Goal: Book appointment/travel/reservation

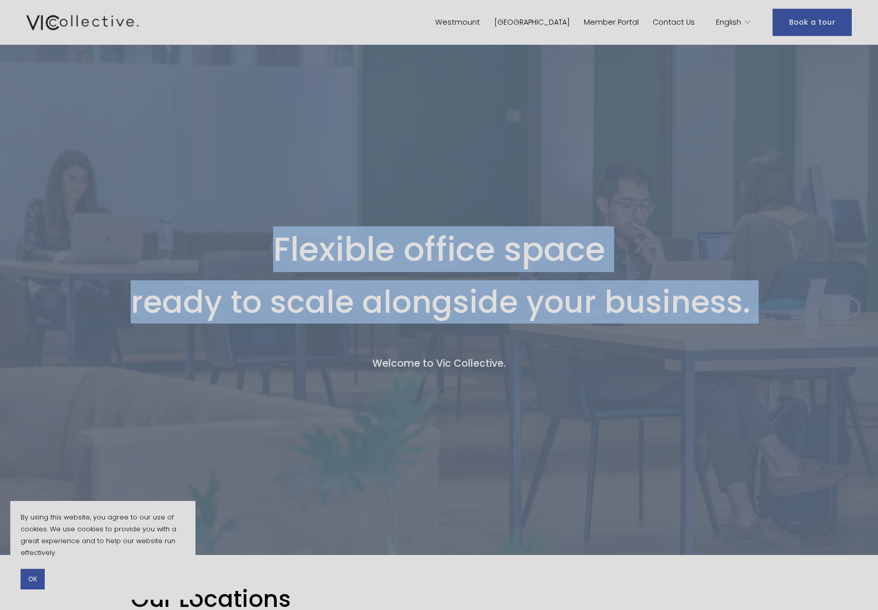
drag, startPoint x: 569, startPoint y: 346, endPoint x: 571, endPoint y: 330, distance: 16.6
click at [571, 349] on section "Flexible office space ready to scale alongside your business. Welcome to Vic Co…" at bounding box center [439, 277] width 878 height 555
click at [572, 291] on h1 "ready to scale alongside your business." at bounding box center [441, 301] width 620 height 31
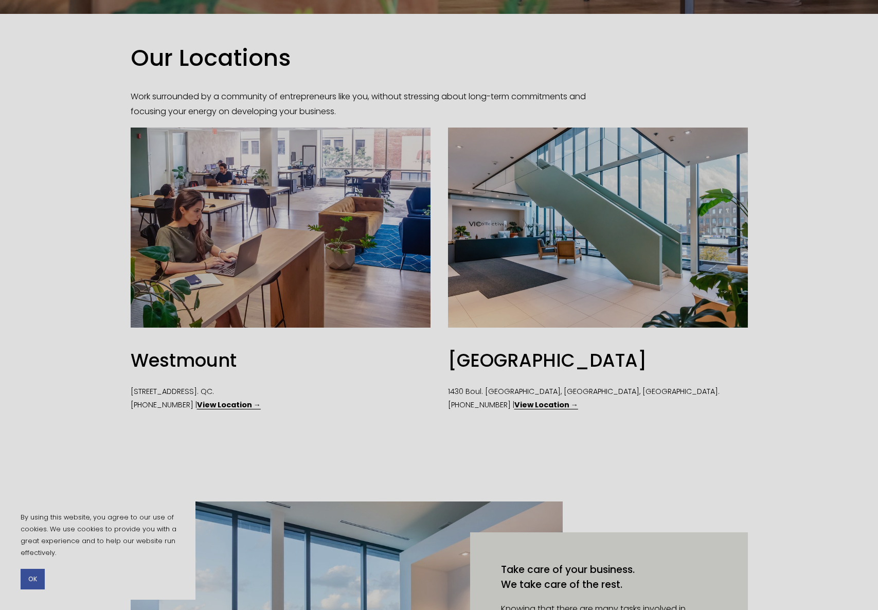
scroll to position [812, 0]
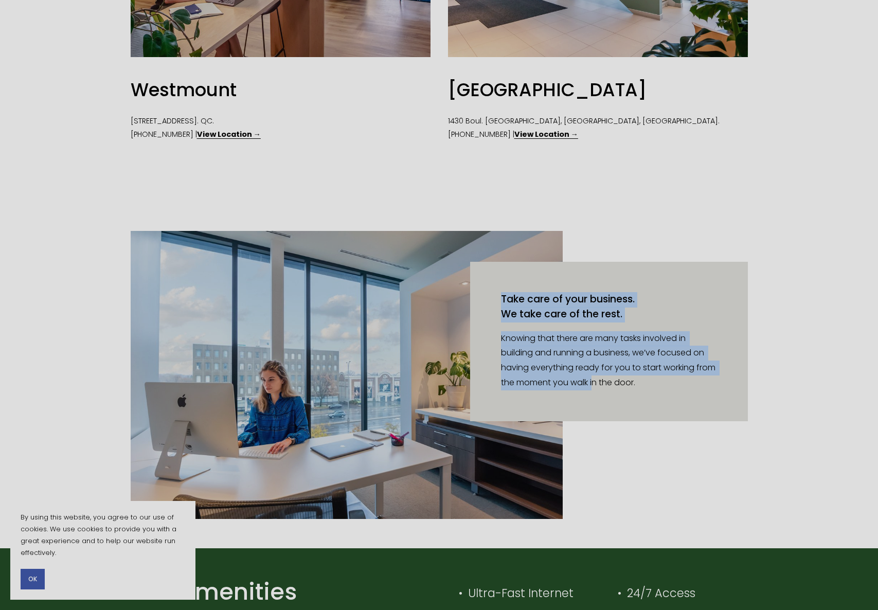
drag, startPoint x: 682, startPoint y: 255, endPoint x: 620, endPoint y: 385, distance: 144.5
click at [615, 388] on figure "Take care of your business. We take care of the rest. Knowing that there are ma…" at bounding box center [439, 375] width 617 height 288
drag, startPoint x: 624, startPoint y: 382, endPoint x: 659, endPoint y: 253, distance: 133.9
click at [654, 262] on div "Take care of your business. We take care of the rest. Knowing that there are ma…" at bounding box center [609, 341] width 278 height 159
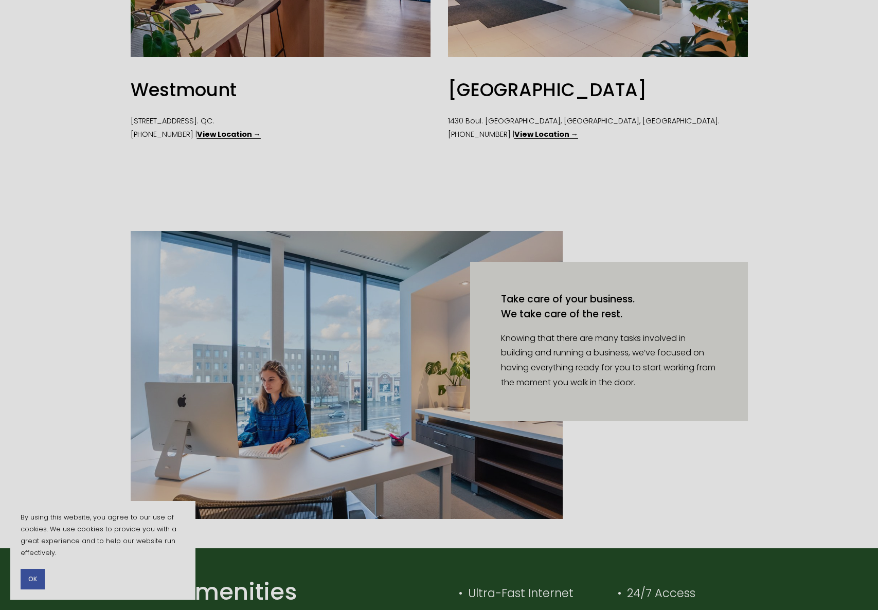
click at [659, 255] on figure "Take care of your business. We take care of the rest. Knowing that there are ma…" at bounding box center [439, 375] width 617 height 288
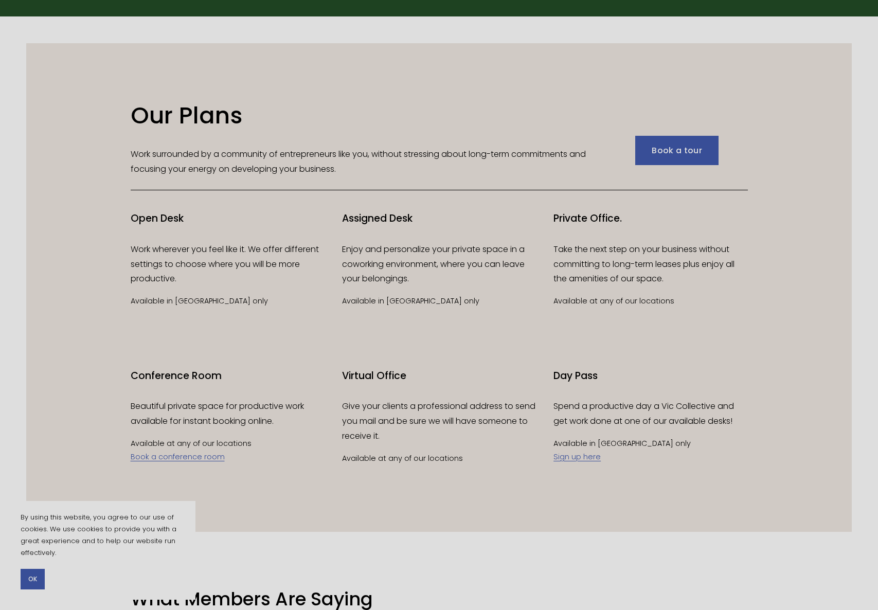
scroll to position [0, 0]
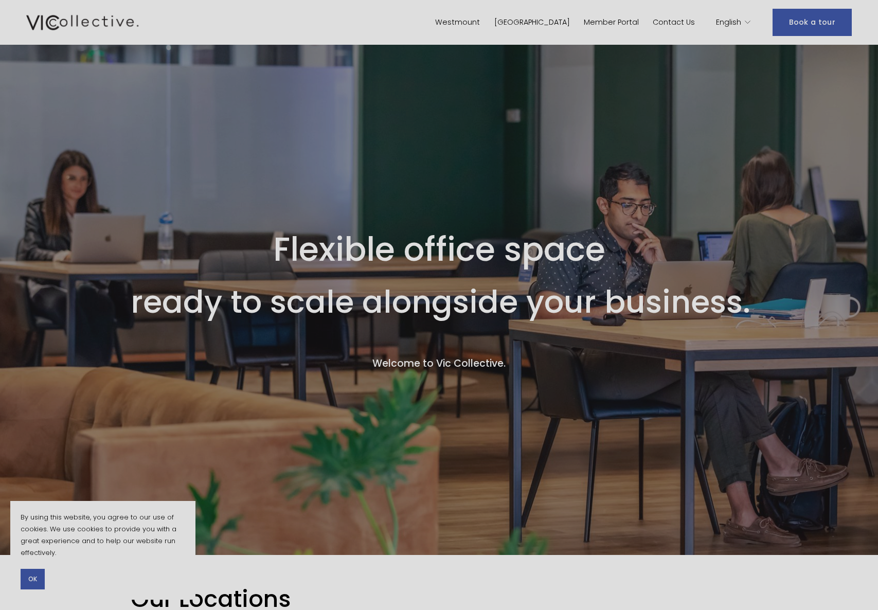
click at [480, 26] on link "Westmount" at bounding box center [457, 22] width 45 height 15
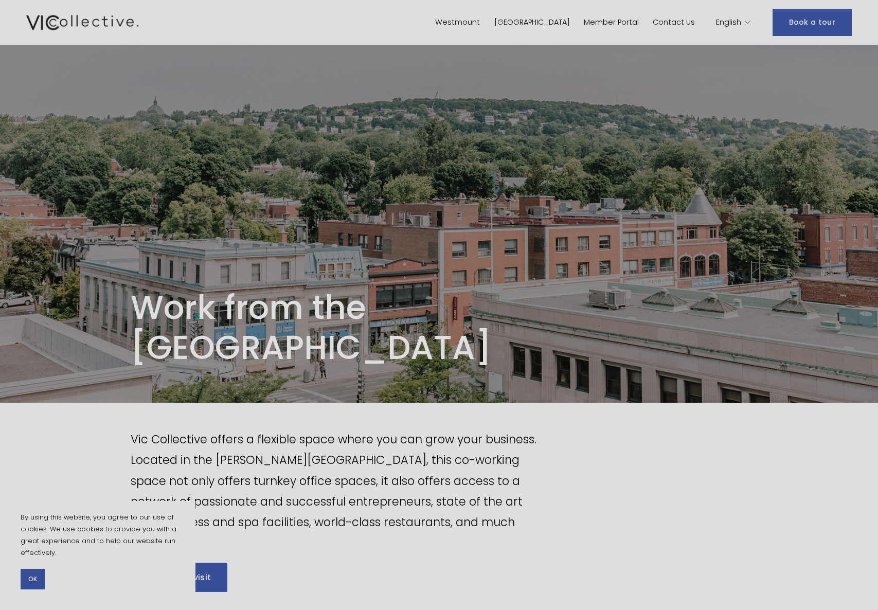
scroll to position [19, 0]
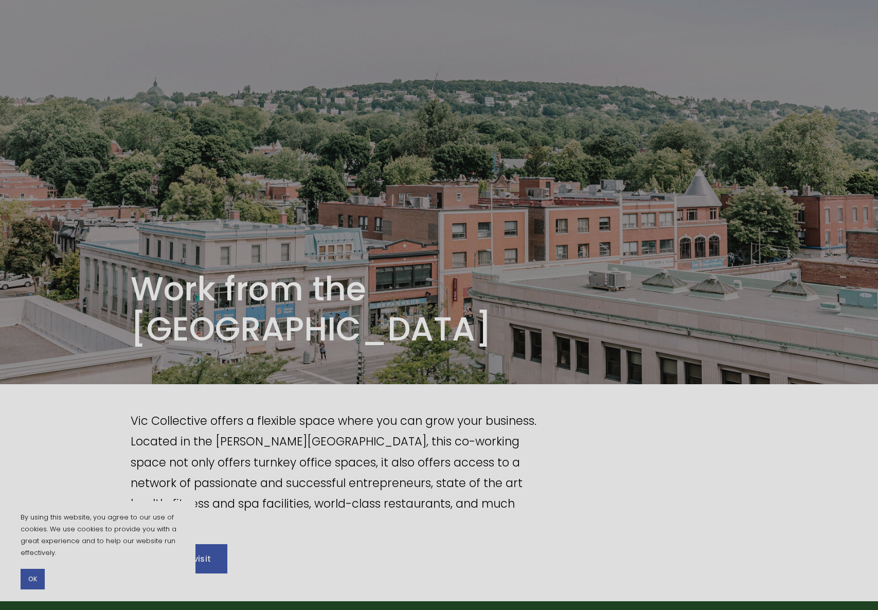
click at [27, 580] on button "OK" at bounding box center [33, 579] width 24 height 21
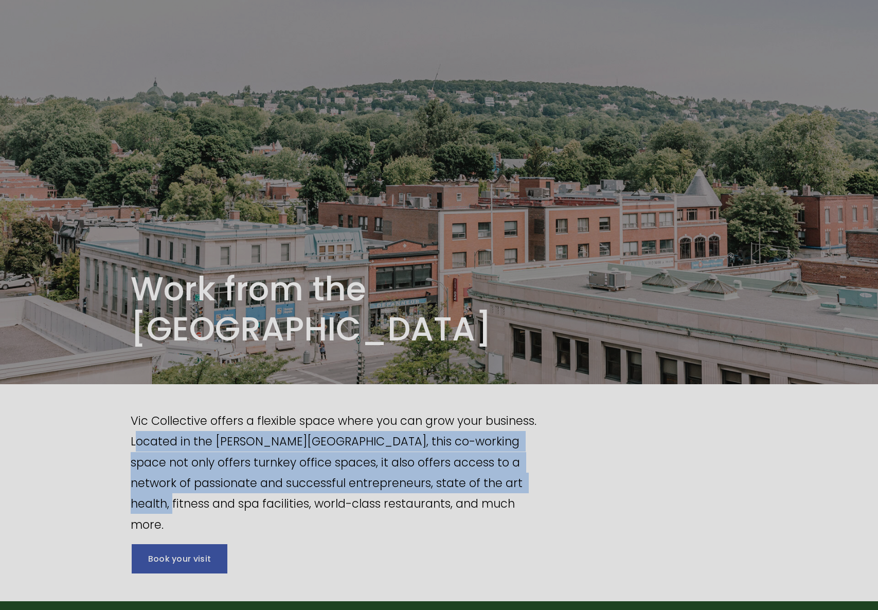
drag, startPoint x: 162, startPoint y: 442, endPoint x: 563, endPoint y: 502, distance: 405.1
click at [569, 491] on div "Vic Collective offers a flexible space where you can grow your business. Locate…" at bounding box center [439, 492] width 878 height 165
drag, startPoint x: 562, startPoint y: 484, endPoint x: 604, endPoint y: 332, distance: 158.5
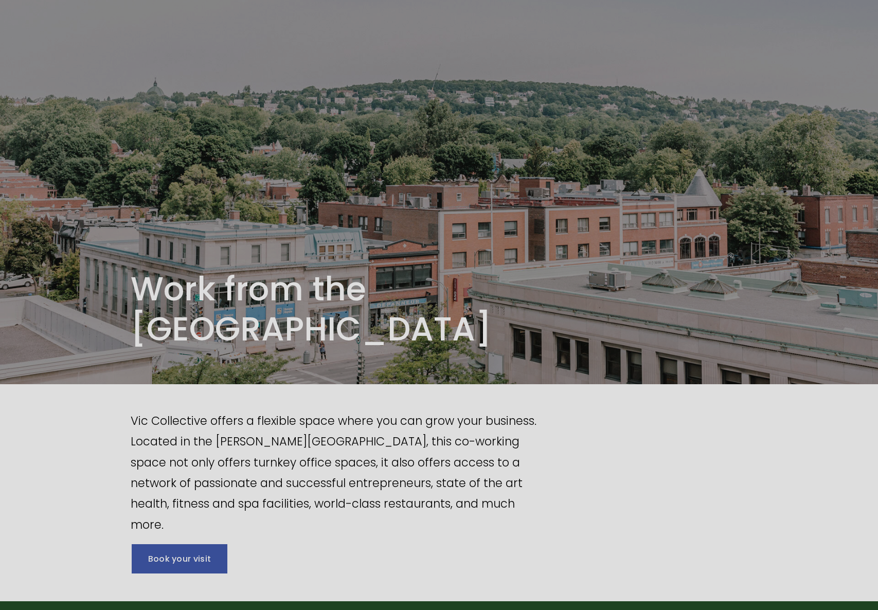
click at [571, 403] on div "Vic Collective offers a flexible space where you can grow your business. Locate…" at bounding box center [439, 493] width 878 height 218
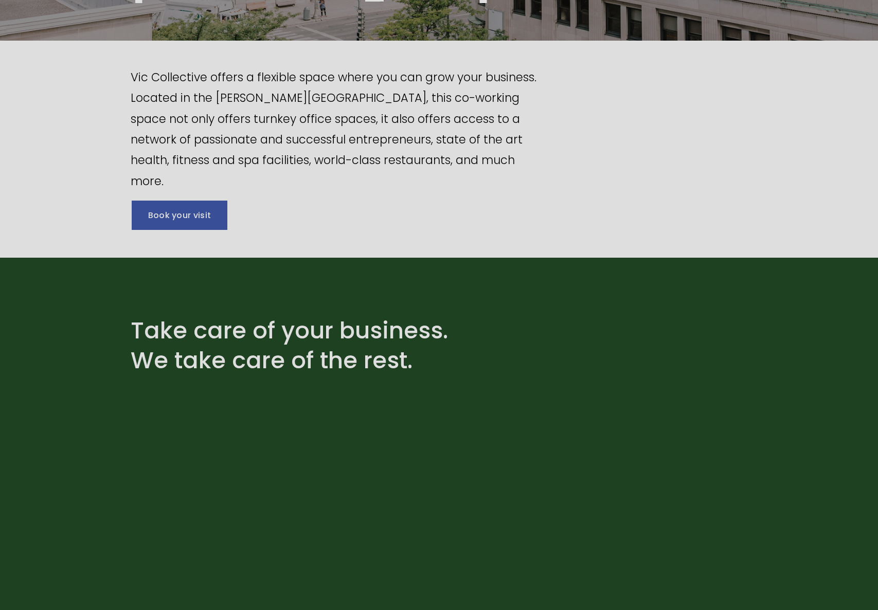
scroll to position [415, 0]
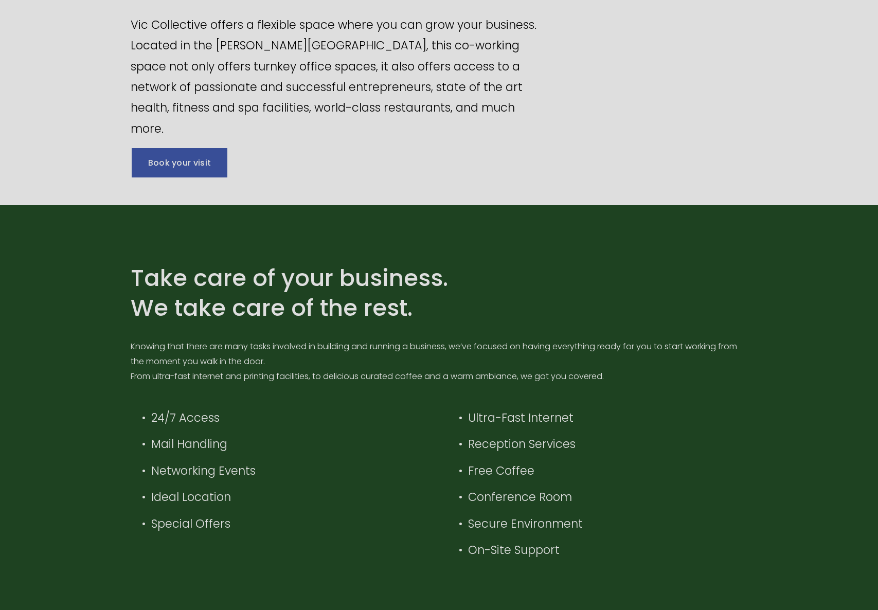
click at [204, 154] on link "Book your visit" at bounding box center [180, 162] width 96 height 29
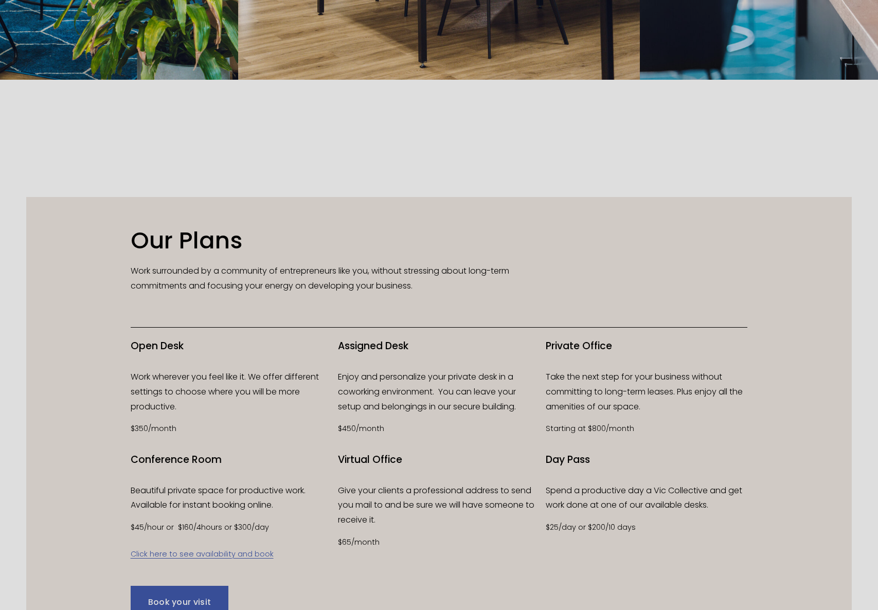
scroll to position [1518, 0]
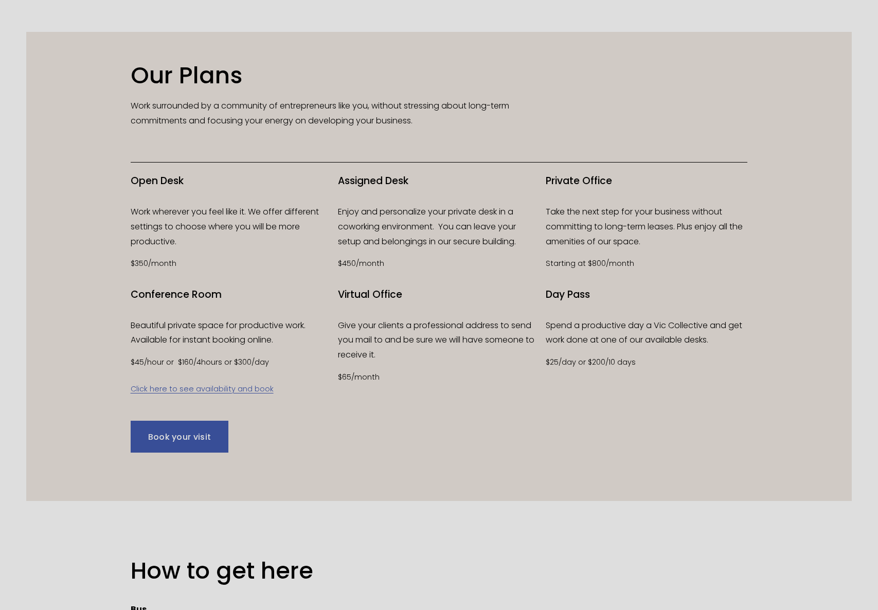
drag, startPoint x: 618, startPoint y: 147, endPoint x: 619, endPoint y: 336, distance: 189.8
click at [619, 333] on div "Our Plans Work surrounded by a community of entrepreneurs like you, without str…" at bounding box center [438, 266] width 825 height 411
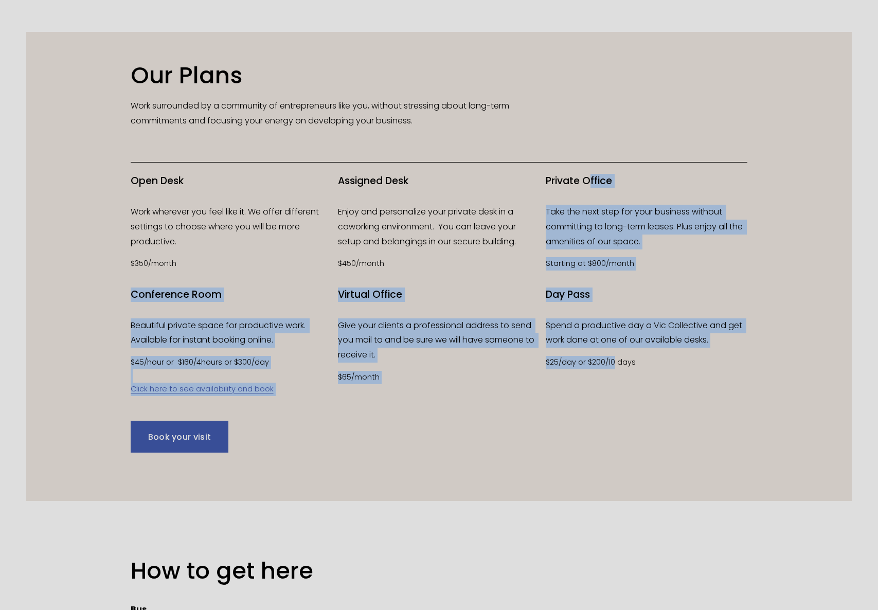
drag, startPoint x: 615, startPoint y: 363, endPoint x: 593, endPoint y: 168, distance: 196.6
click at [590, 175] on div "Our Plans Work surrounded by a community of entrepreneurs like you, without str…" at bounding box center [438, 266] width 825 height 411
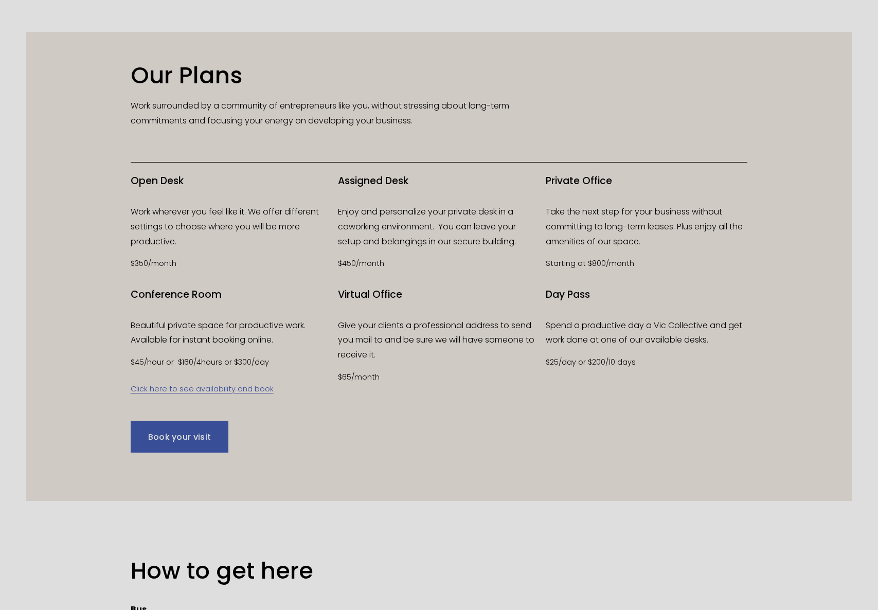
click at [593, 167] on div at bounding box center [439, 162] width 617 height 9
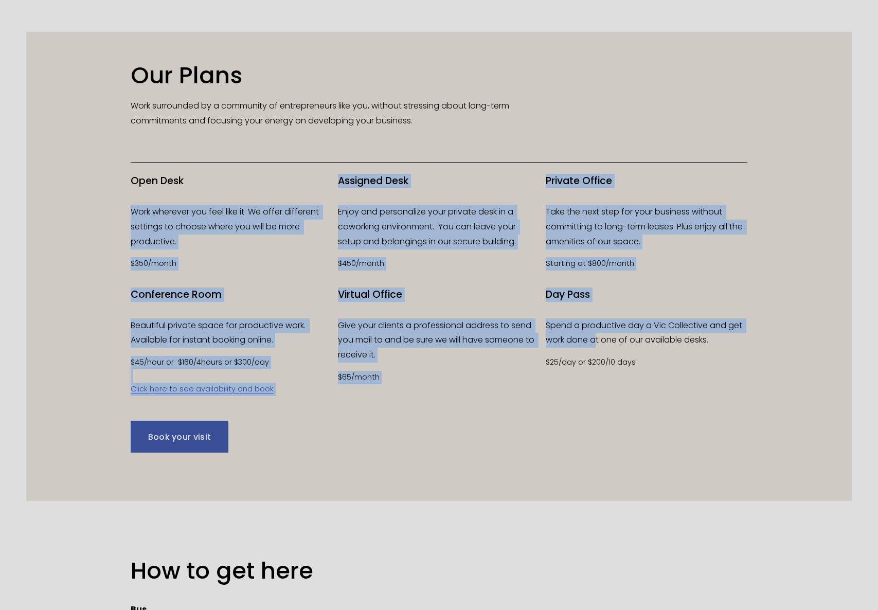
drag, startPoint x: 110, startPoint y: 206, endPoint x: 594, endPoint y: 336, distance: 501.0
click at [594, 336] on div "Our Plans Work surrounded by a community of entrepreneurs like you, without str…" at bounding box center [438, 266] width 825 height 411
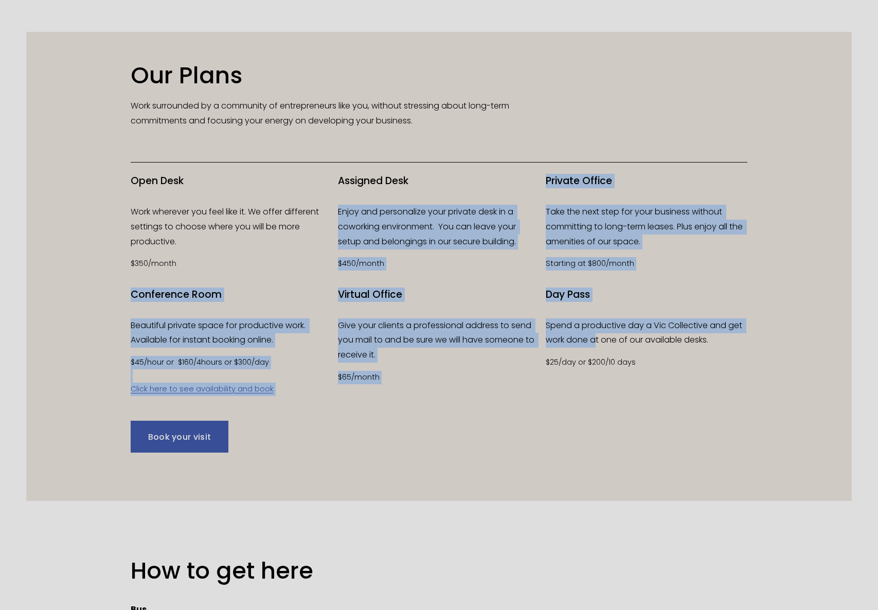
drag, startPoint x: 500, startPoint y: 252, endPoint x: 442, endPoint y: 173, distance: 98.2
click at [439, 182] on div "Our Plans Work surrounded by a community of entrepreneurs like you, without str…" at bounding box center [438, 266] width 825 height 411
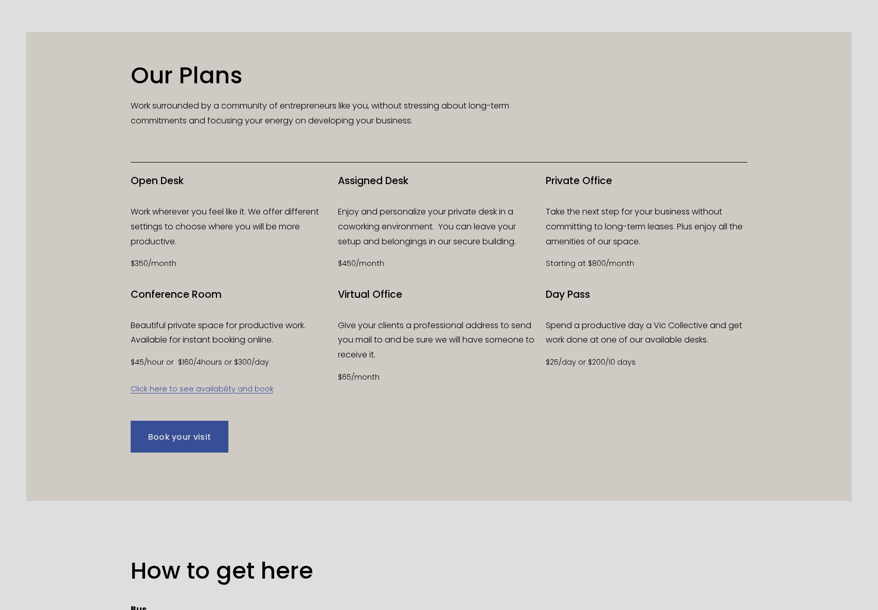
click at [442, 173] on div "Our Plans Work surrounded by a community of entrepreneurs like you, without str…" at bounding box center [438, 266] width 825 height 411
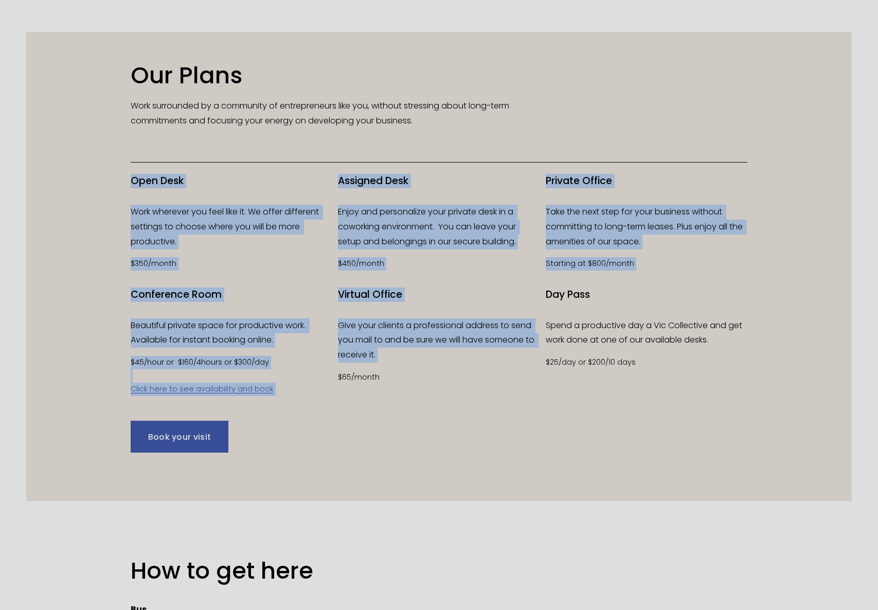
drag, startPoint x: 443, startPoint y: 170, endPoint x: 513, endPoint y: 387, distance: 228.2
click at [513, 377] on div "Our Plans Work surrounded by a community of entrepreneurs like you, without str…" at bounding box center [438, 266] width 825 height 411
drag, startPoint x: 513, startPoint y: 387, endPoint x: 491, endPoint y: 154, distance: 233.6
click at [484, 169] on div "Our Plans Work surrounded by a community of entrepreneurs like you, without str…" at bounding box center [438, 266] width 825 height 411
click at [491, 154] on div "Our Plans Work surrounded by a community of entrepreneurs like you, without str…" at bounding box center [438, 266] width 825 height 411
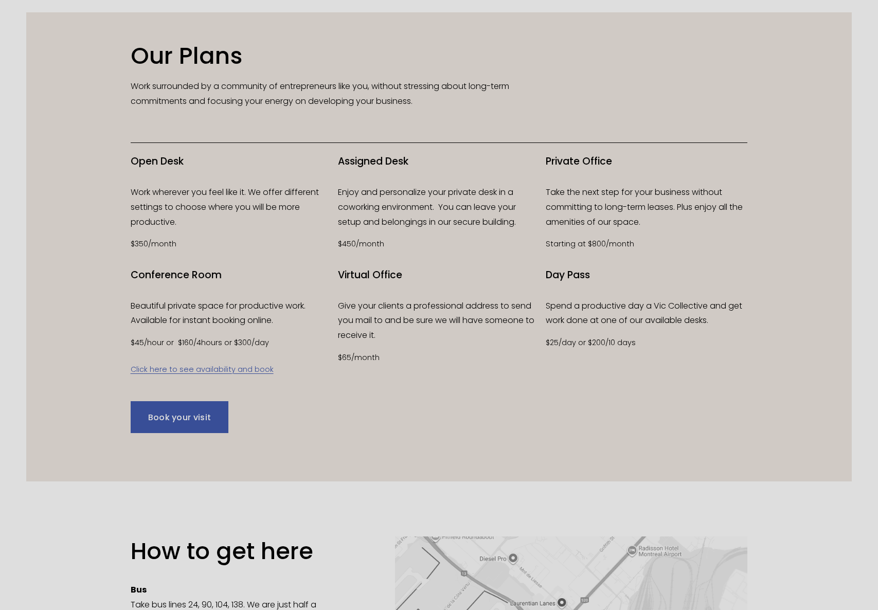
scroll to position [0, 0]
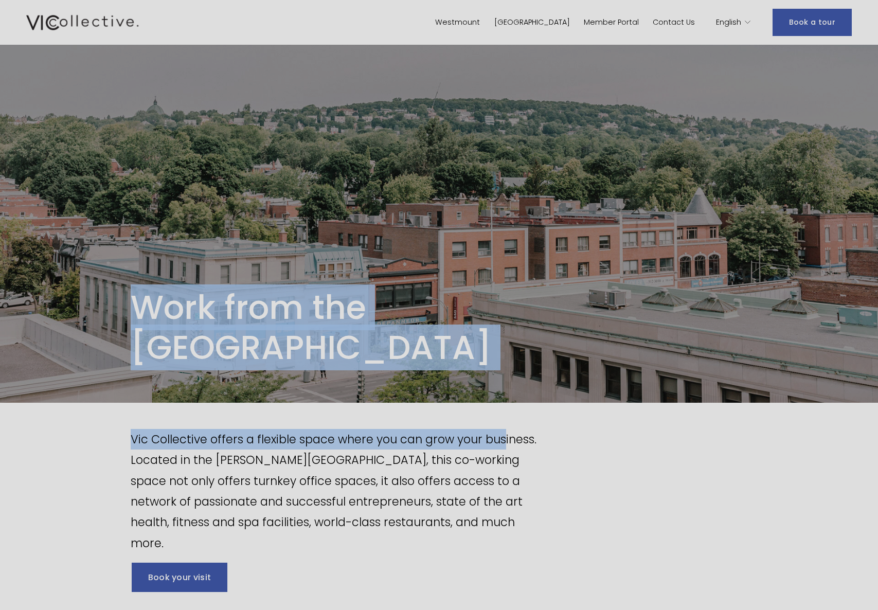
drag, startPoint x: 479, startPoint y: 278, endPoint x: 509, endPoint y: 443, distance: 168.2
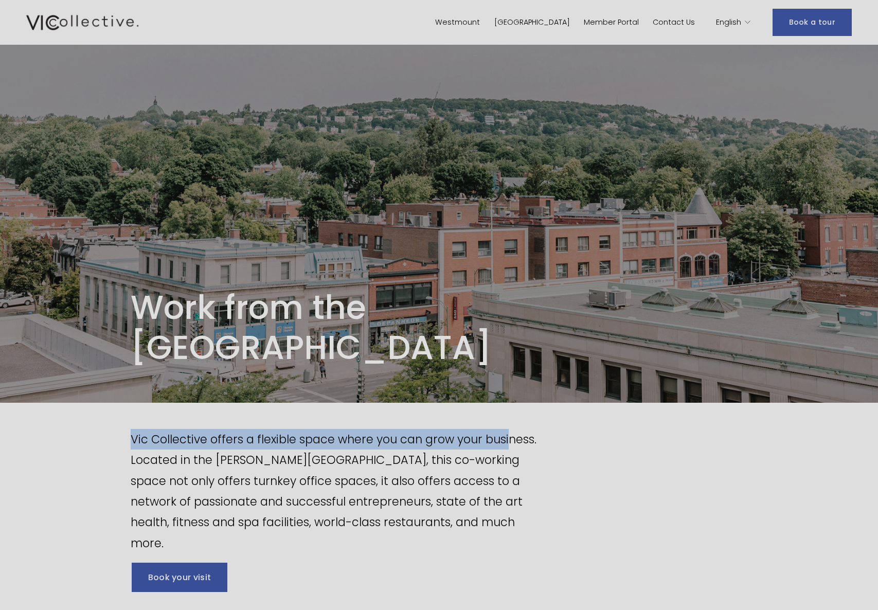
click at [520, 412] on div "Vic Collective offers a flexible space where you can grow your business. Locate…" at bounding box center [439, 512] width 878 height 218
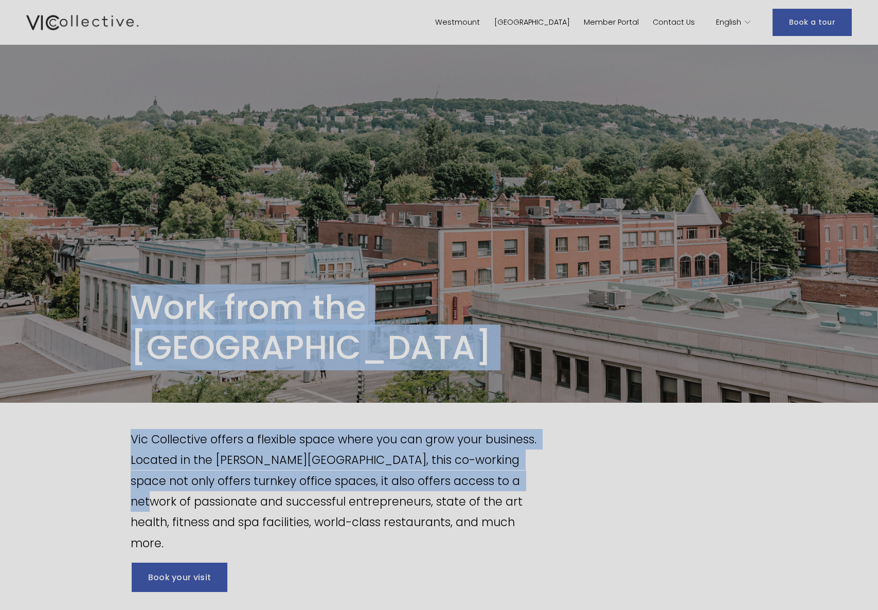
drag, startPoint x: 588, startPoint y: 478, endPoint x: 551, endPoint y: 295, distance: 186.2
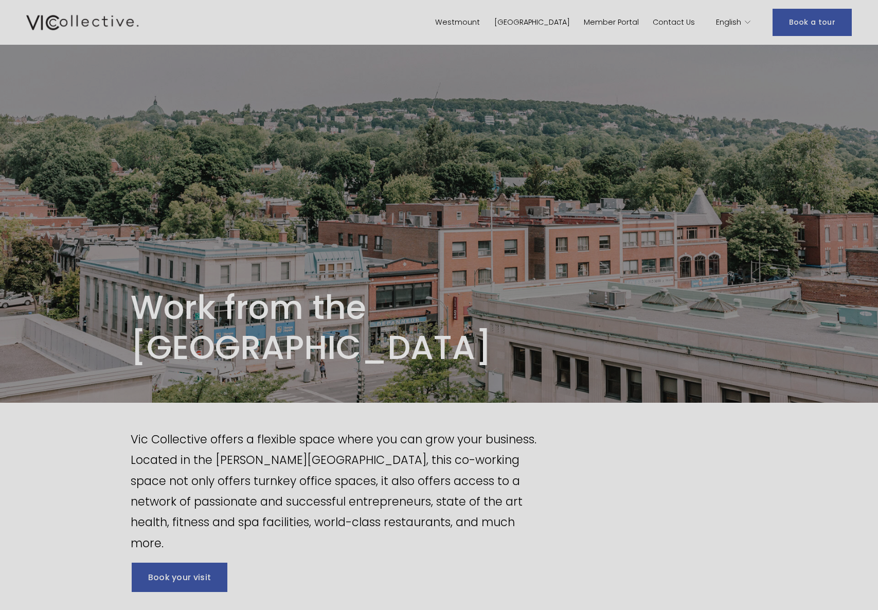
click at [542, 462] on div "Vic Collective offers a flexible space where you can grow your business. Locate…" at bounding box center [439, 511] width 878 height 165
click at [65, 15] on img at bounding box center [82, 23] width 112 height 20
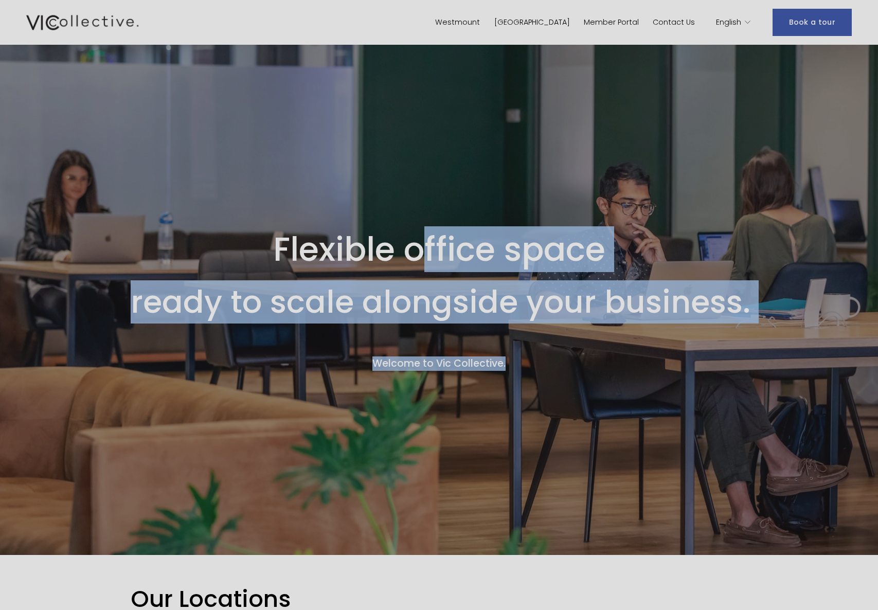
drag, startPoint x: 420, startPoint y: 255, endPoint x: 430, endPoint y: 409, distance: 154.6
click at [427, 412] on div "Flexible office space ready to scale alongside your business. Welcome to Vic Co…" at bounding box center [439, 299] width 670 height 301
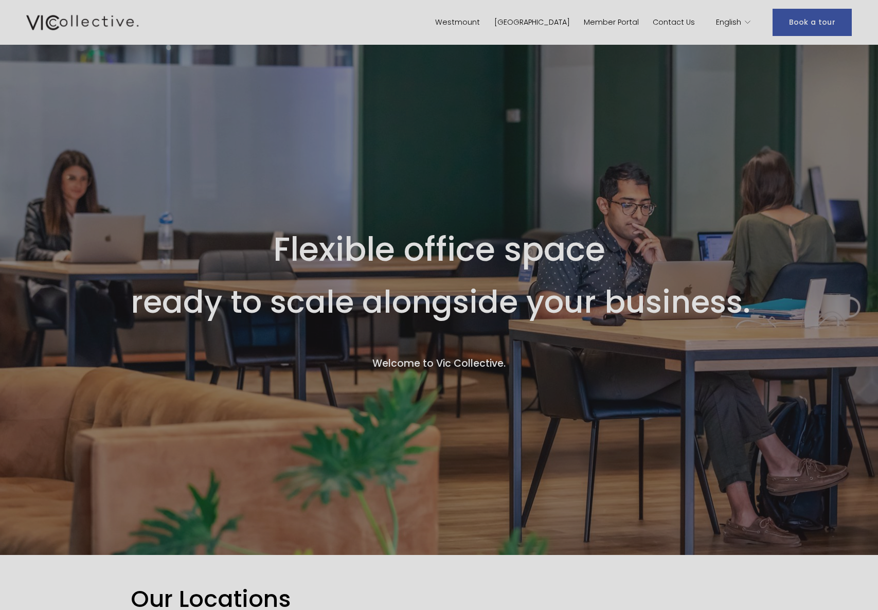
click at [449, 379] on div "Flexible office space ready to scale alongside your business. Welcome to Vic Co…" at bounding box center [439, 299] width 670 height 301
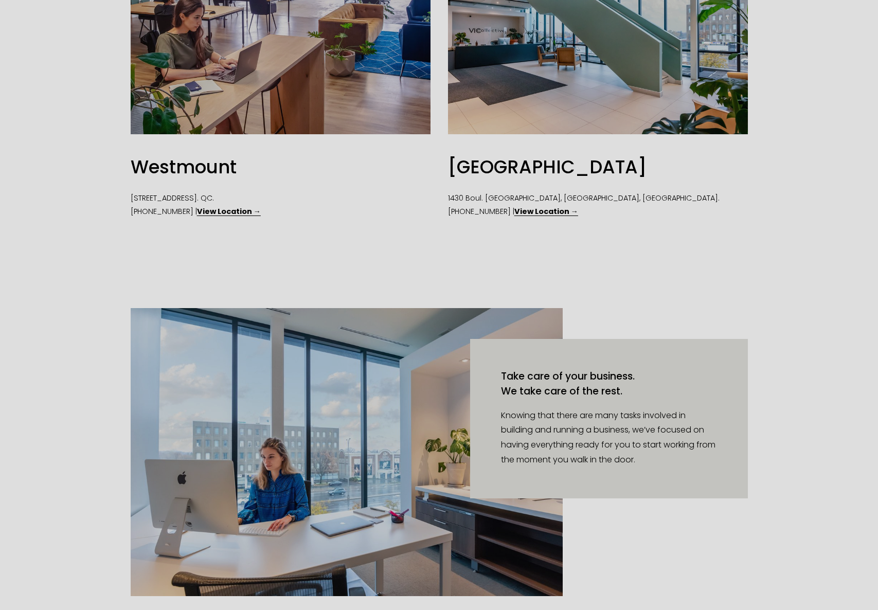
scroll to position [1052, 0]
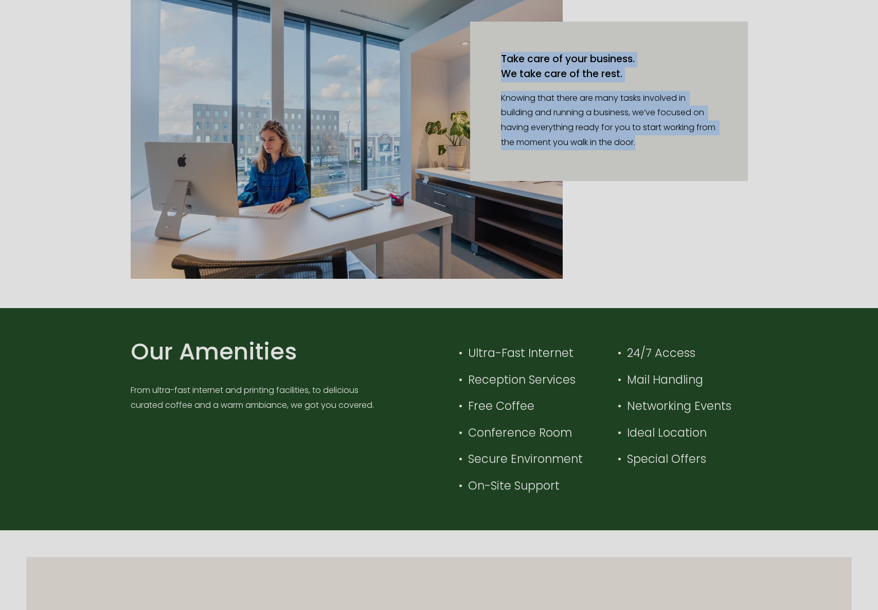
drag, startPoint x: 638, startPoint y: 27, endPoint x: 636, endPoint y: 167, distance: 139.4
click at [636, 167] on div "Take care of your business. We take care of the rest. Knowing that there are ma…" at bounding box center [609, 101] width 278 height 159
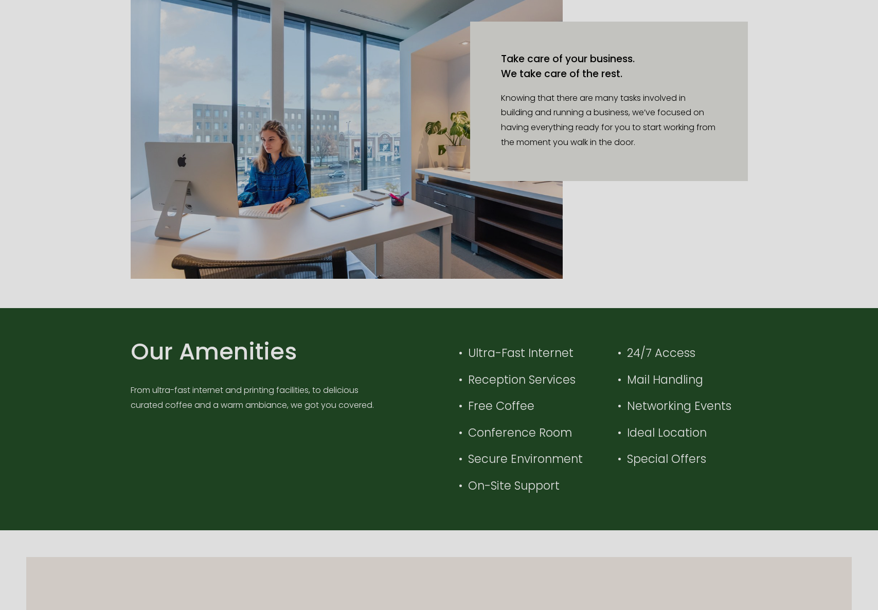
click at [636, 175] on div "Take care of your business. We take care of the rest. Knowing that there are ma…" at bounding box center [609, 101] width 278 height 159
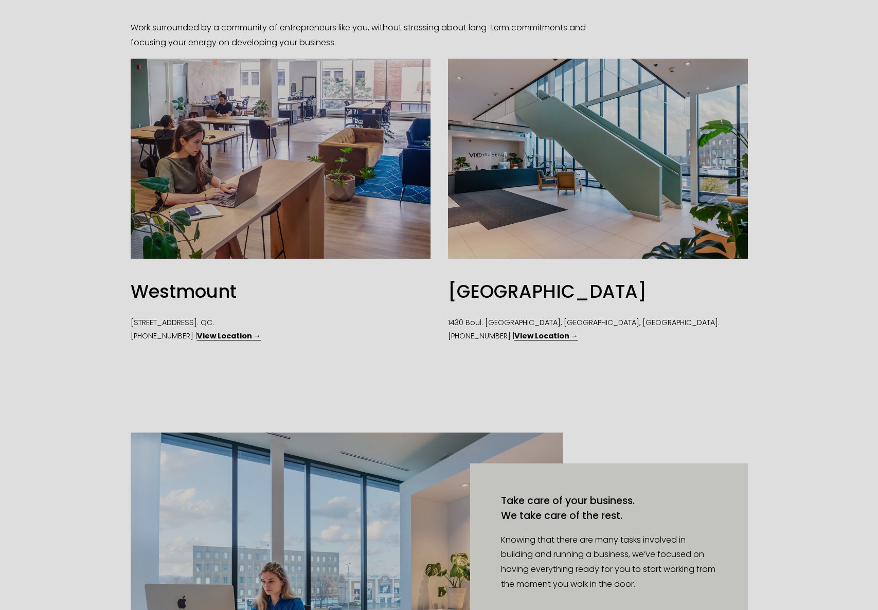
scroll to position [0, 0]
